Goal: Register for event/course

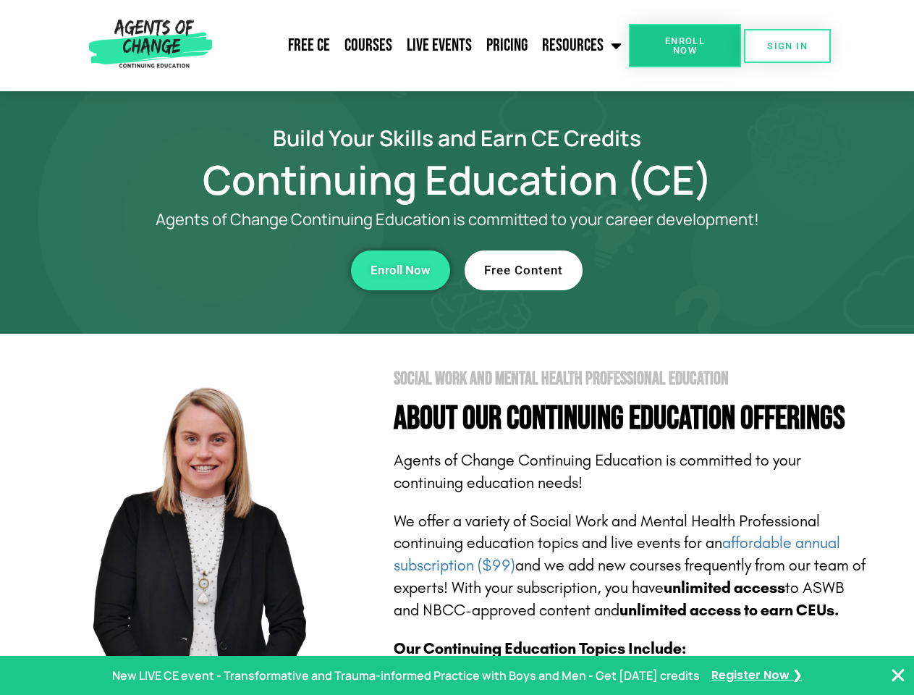
click at [457, 347] on section "Social Work and Mental Health Professional Education About Our Continuing Educa…" at bounding box center [457, 638] width 914 height 608
click at [583, 46] on link "Resources" at bounding box center [582, 46] width 94 height 36
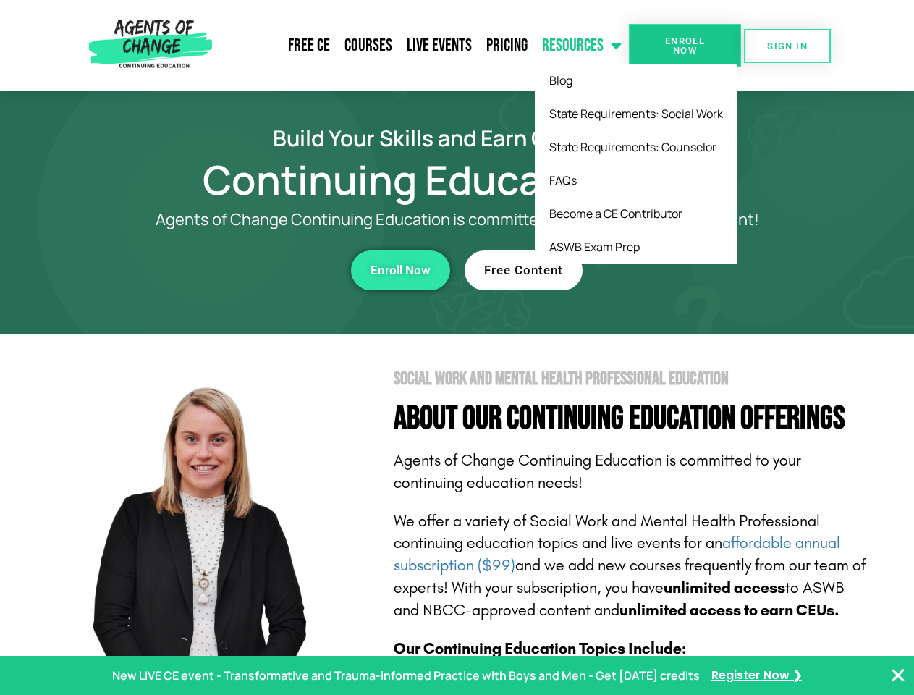
click at [685, 46] on span "Enroll Now" at bounding box center [685, 45] width 66 height 19
click at [788, 46] on span "SIGN IN" at bounding box center [787, 45] width 41 height 9
click at [251, 270] on div "Enroll Now" at bounding box center [251, 270] width 398 height 40
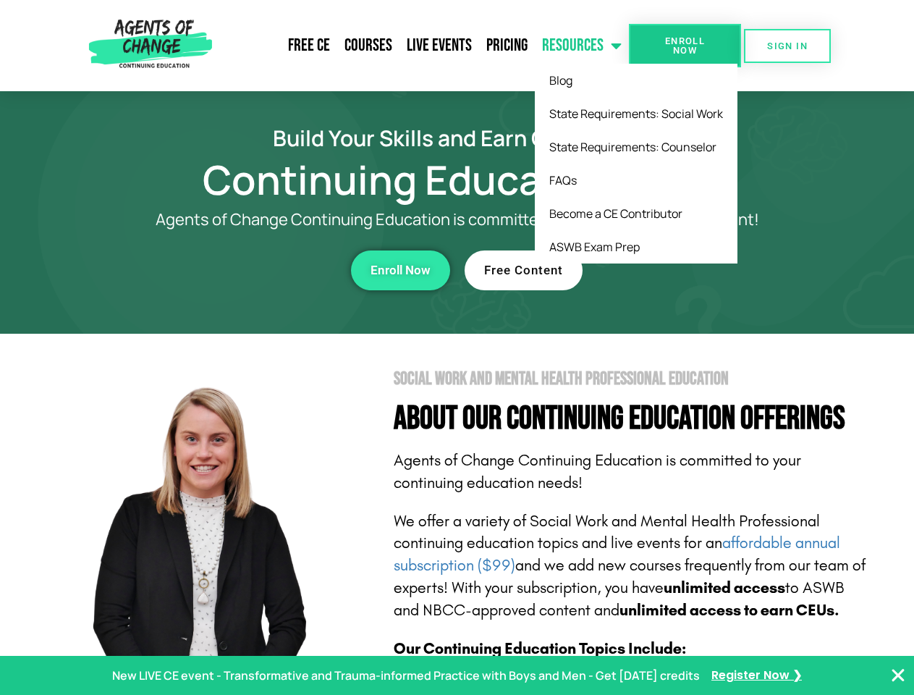
click at [251, 270] on div "Enroll Now" at bounding box center [251, 270] width 398 height 40
click at [400, 270] on span "Enroll Now" at bounding box center [401, 270] width 60 height 12
